Goal: Task Accomplishment & Management: Complete application form

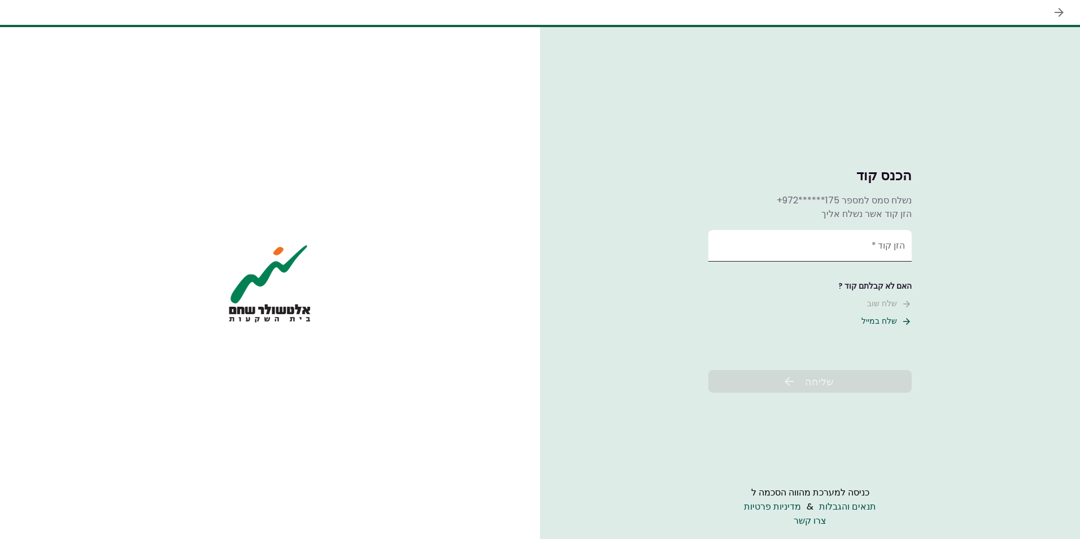
click at [823, 245] on input "הזן קוד   *" at bounding box center [809, 246] width 203 height 32
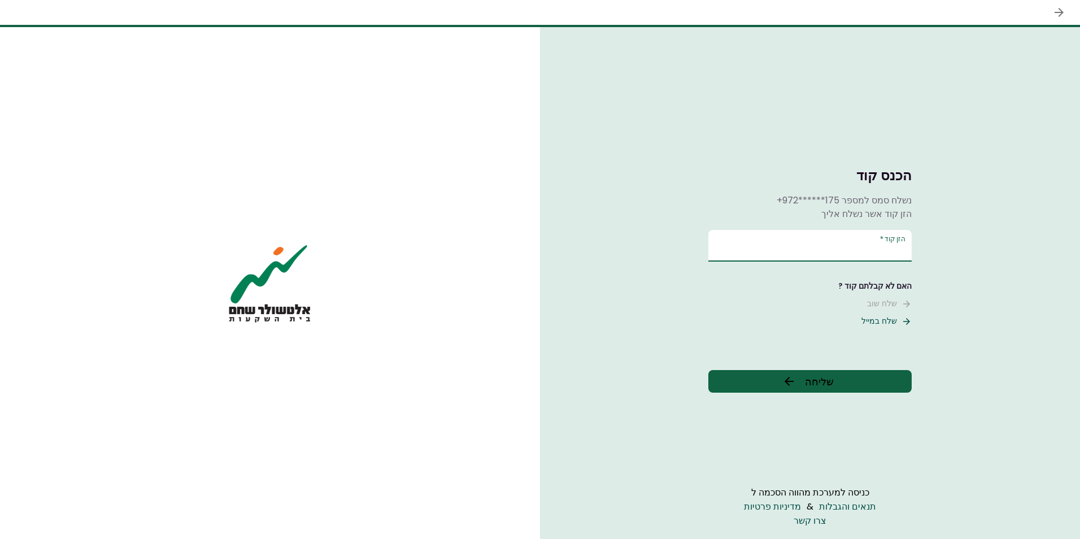
type input "******"
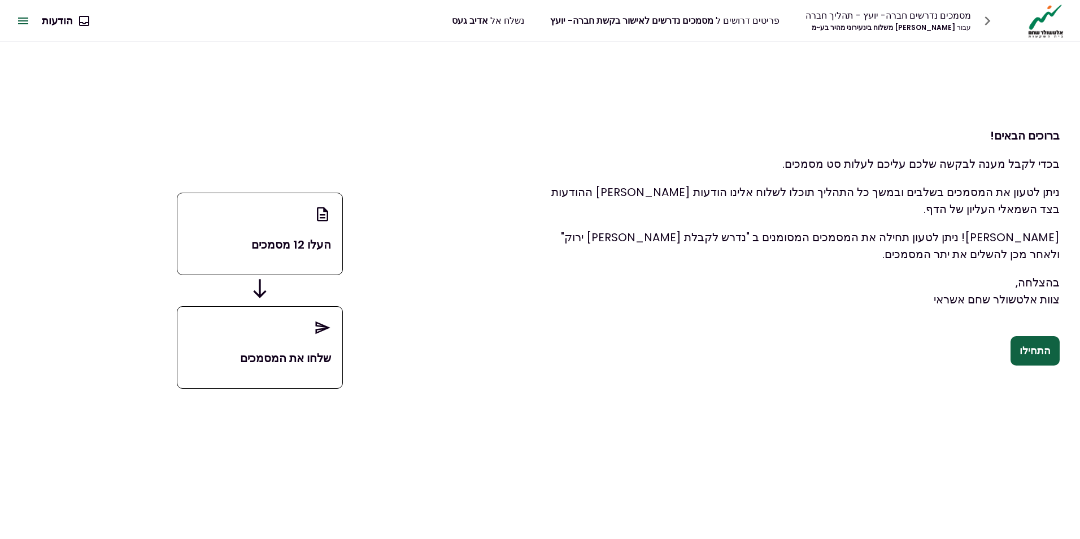
click at [1026, 351] on button "התחילו" at bounding box center [1034, 350] width 49 height 29
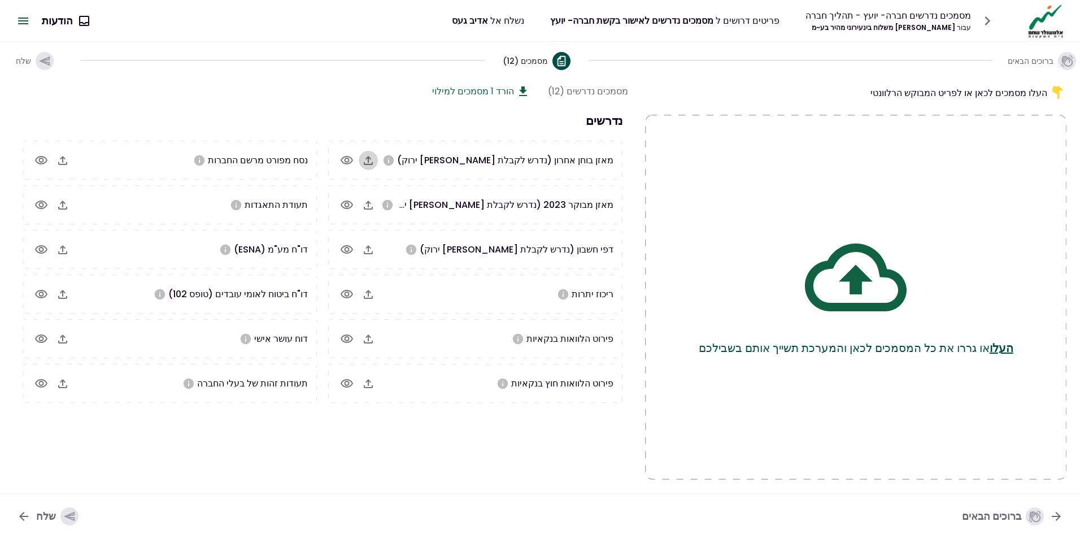
click at [368, 160] on icon "button" at bounding box center [368, 161] width 14 height 14
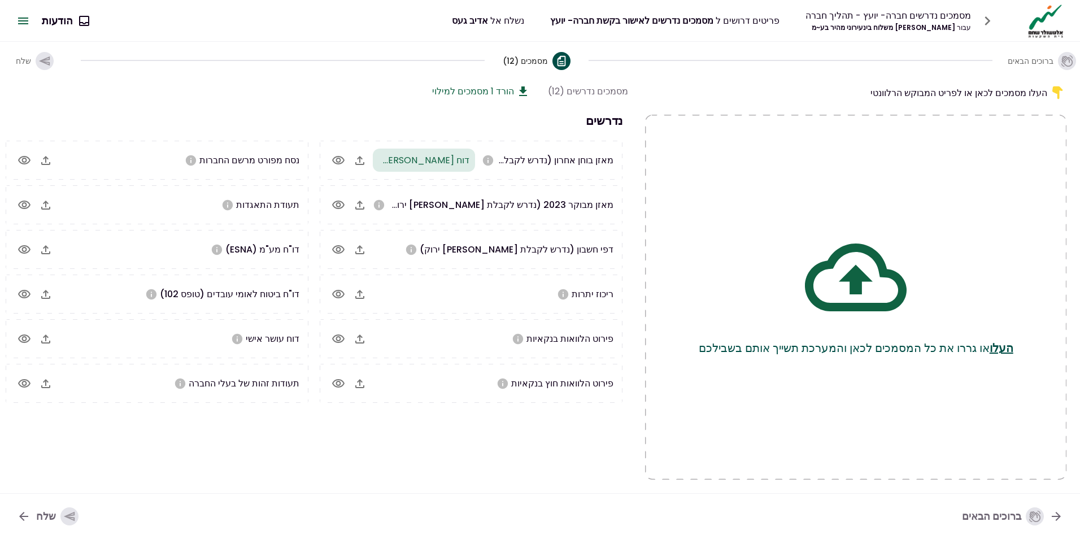
click at [364, 298] on icon "button" at bounding box center [359, 294] width 9 height 9
click at [367, 293] on icon "button" at bounding box center [360, 294] width 14 height 14
click at [363, 343] on icon "button" at bounding box center [360, 339] width 14 height 14
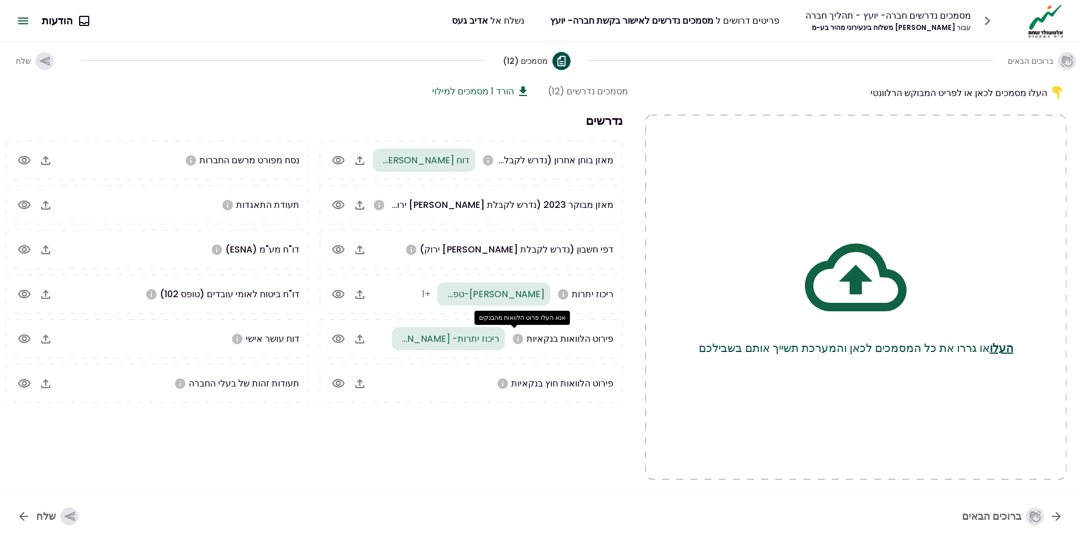
click at [518, 341] on icon "אנא העלו פרוט הלוואות מהבנקים" at bounding box center [518, 338] width 10 height 10
click at [367, 340] on icon "button" at bounding box center [360, 339] width 14 height 14
click at [367, 342] on icon "button" at bounding box center [360, 339] width 14 height 14
click at [364, 343] on icon "button" at bounding box center [359, 338] width 9 height 9
click at [367, 247] on icon "button" at bounding box center [360, 250] width 14 height 14
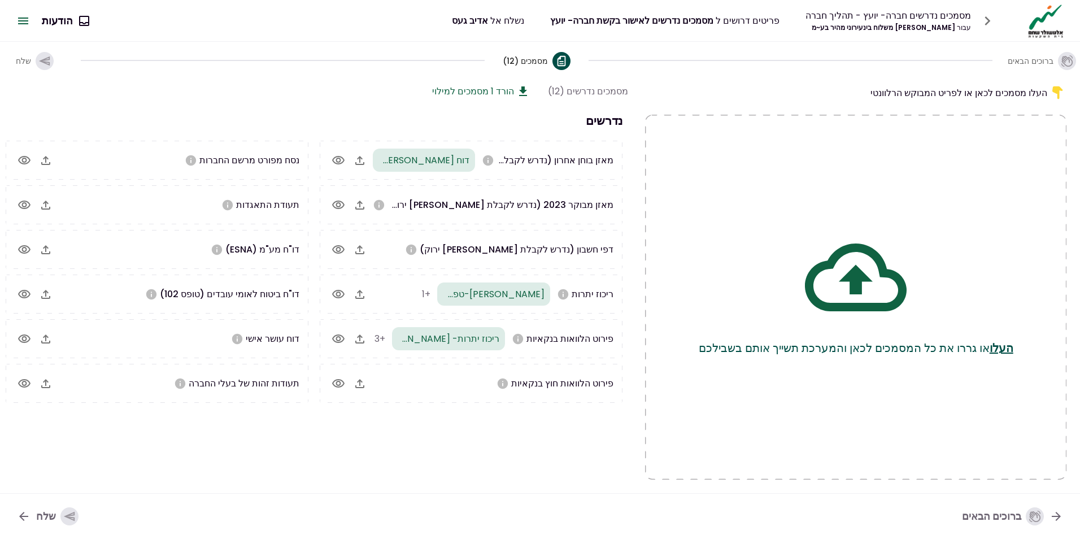
click at [53, 294] on icon "button" at bounding box center [46, 294] width 14 height 14
click at [49, 246] on icon "button" at bounding box center [46, 250] width 14 height 14
click at [356, 204] on icon "button" at bounding box center [360, 205] width 14 height 14
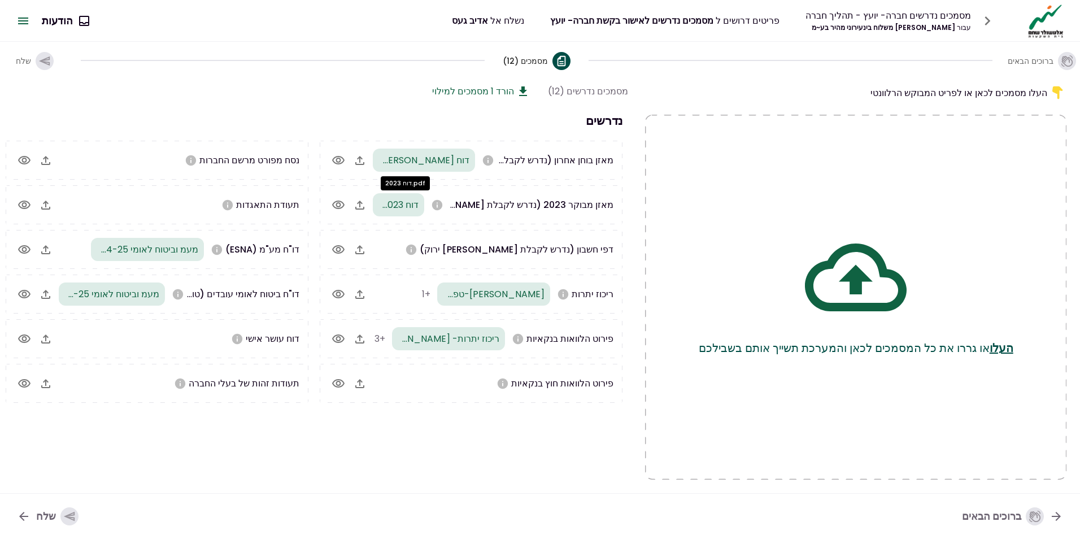
click at [418, 208] on span "דוח 2023.pdf" at bounding box center [391, 204] width 53 height 13
click at [411, 204] on span "דוח 2023.pdf" at bounding box center [391, 204] width 53 height 13
click at [410, 204] on span "דוח 2023.pdf" at bounding box center [391, 204] width 53 height 13
click at [410, 205] on span "דוח 2023.pdf" at bounding box center [391, 204] width 53 height 13
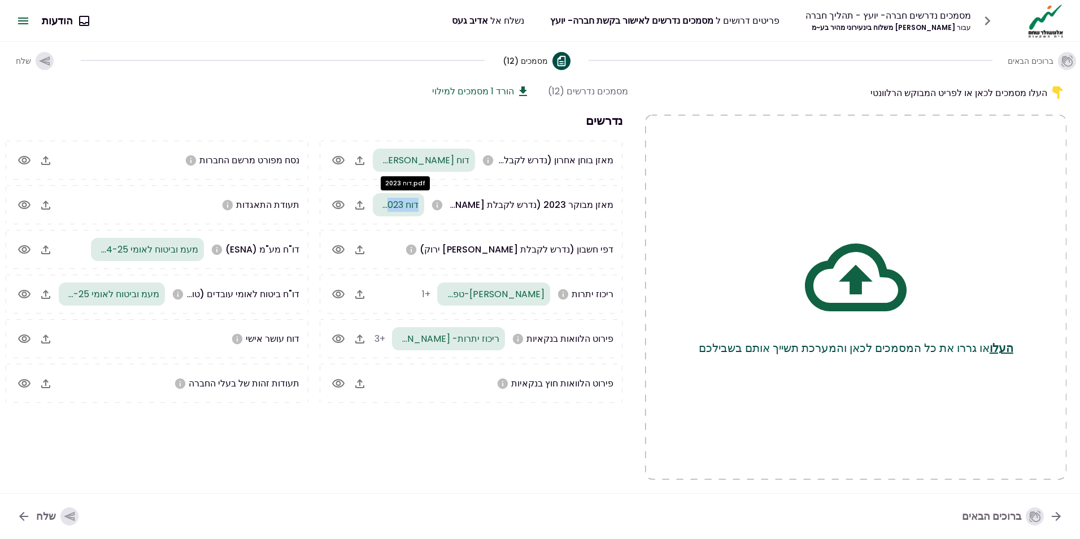
drag, startPoint x: 410, startPoint y: 205, endPoint x: 416, endPoint y: 212, distance: 9.6
click at [416, 212] on div "דוח 2023.pdf" at bounding box center [398, 204] width 51 height 23
click at [418, 217] on div "מאזן מבוקר 2023 (נדרש לקבלת [PERSON_NAME] ירוק) דוח 2023.pdf" at bounding box center [471, 204] width 303 height 39
click at [420, 222] on div "מאזן מבוקר 2023 (נדרש לקבלת [PERSON_NAME] ירוק) דוח 2023.pdf" at bounding box center [471, 204] width 303 height 39
click at [413, 215] on div "דוח 2023.pdf" at bounding box center [398, 204] width 51 height 23
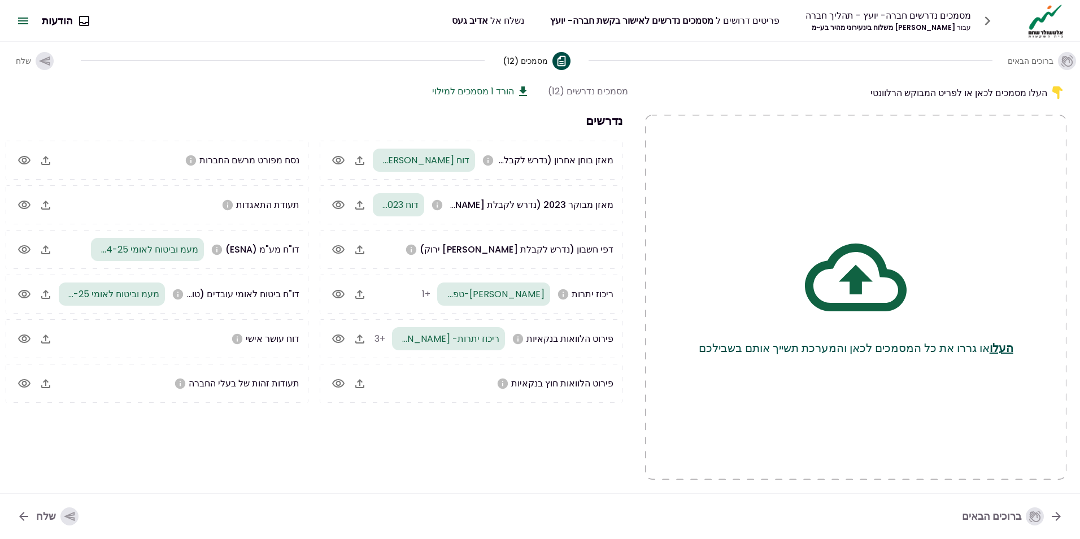
click at [53, 521] on div "שלח" at bounding box center [57, 516] width 42 height 18
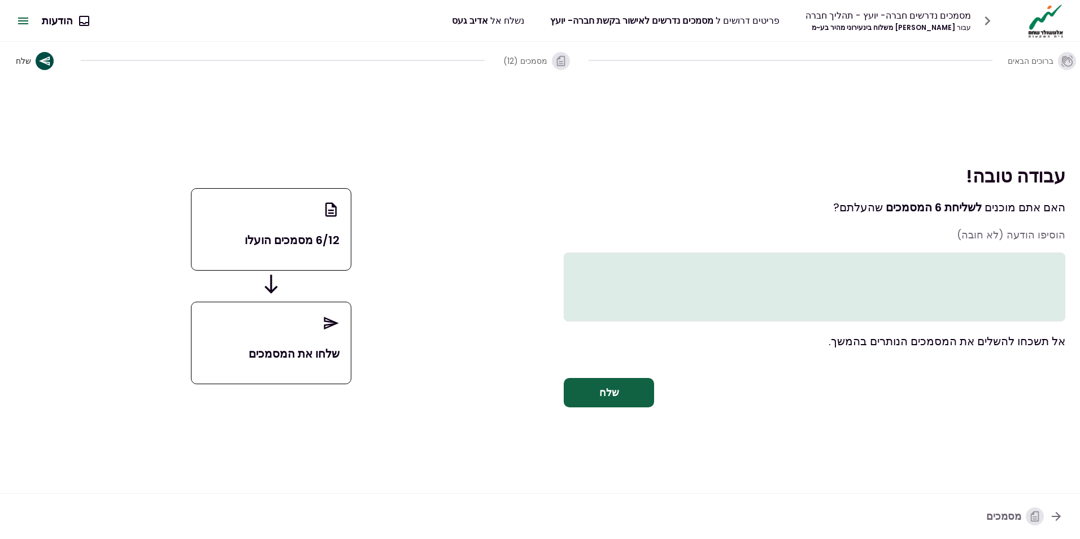
click at [306, 330] on div "שלחו את המסמכים" at bounding box center [271, 343] width 160 height 82
click at [592, 404] on button "שלח" at bounding box center [609, 392] width 90 height 29
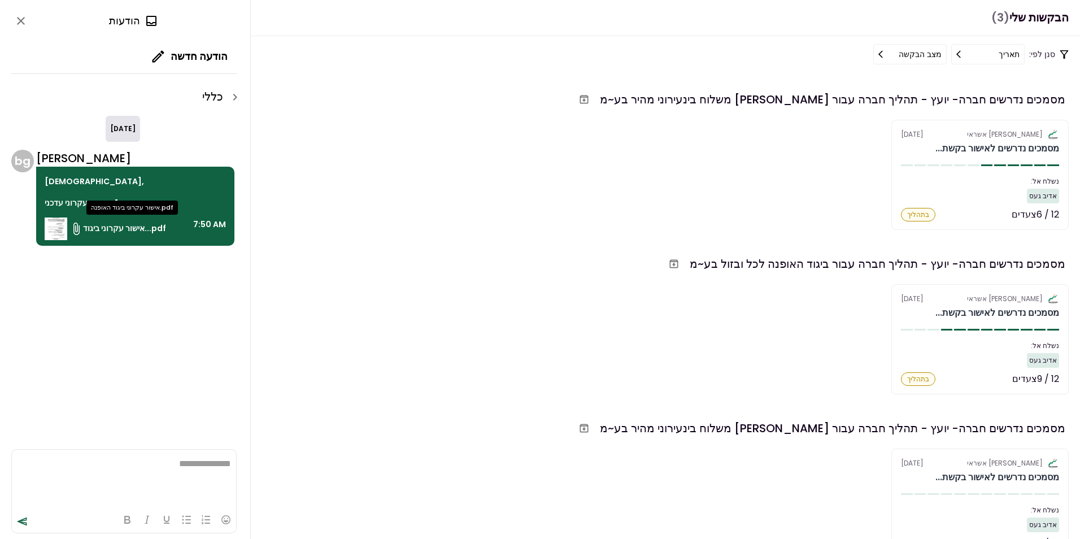
click at [129, 229] on span "אישור עקרוני ביגוד...pdf" at bounding box center [124, 228] width 83 height 12
